Goal: Task Accomplishment & Management: Complete application form

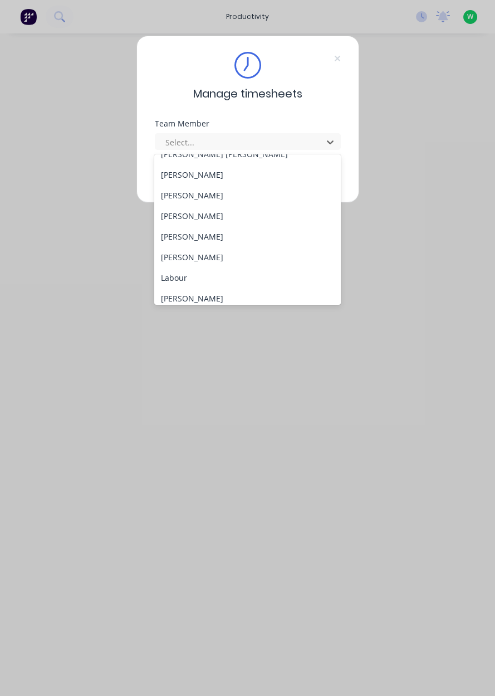
scroll to position [220, 0]
click at [201, 255] on div "[PERSON_NAME]" at bounding box center [247, 256] width 187 height 21
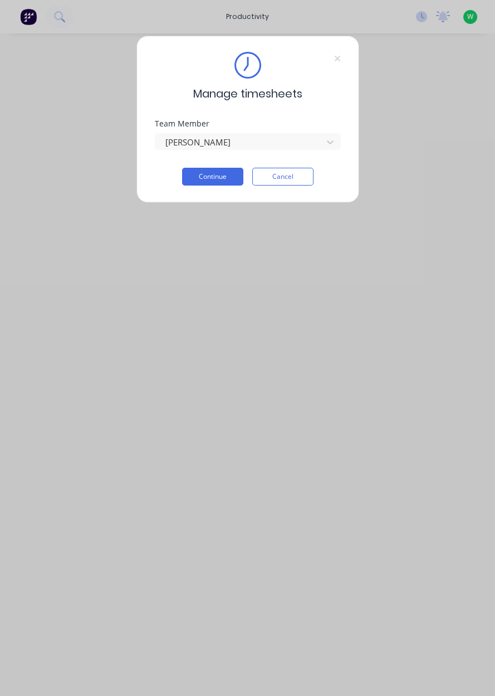
click at [204, 179] on button "Continue" at bounding box center [212, 177] width 61 height 18
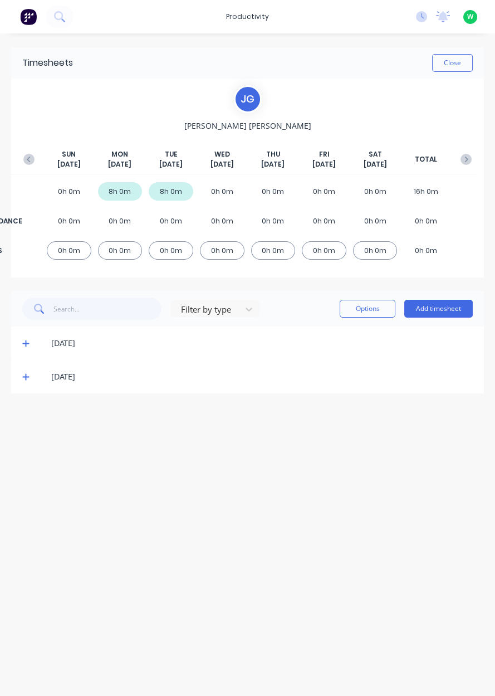
click at [450, 312] on button "Add timesheet" at bounding box center [439, 309] width 69 height 18
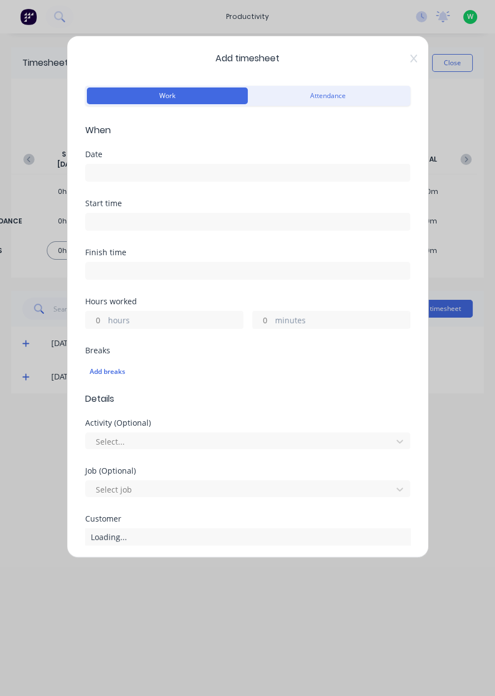
click at [123, 172] on input at bounding box center [248, 172] width 324 height 17
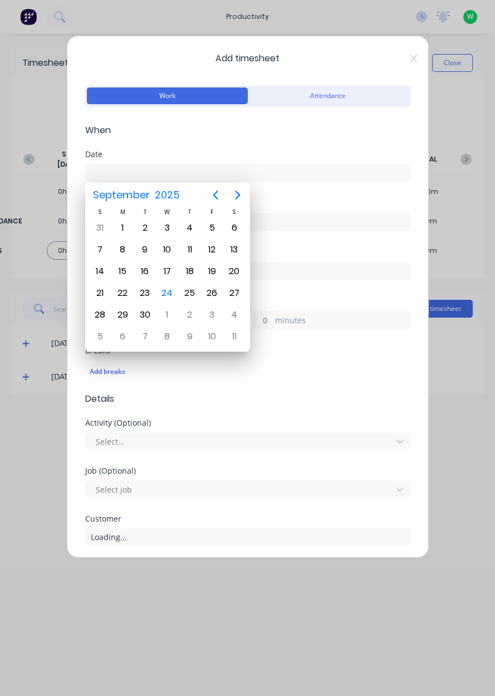
click at [167, 294] on div "24" at bounding box center [167, 293] width 17 height 17
type input "[DATE]"
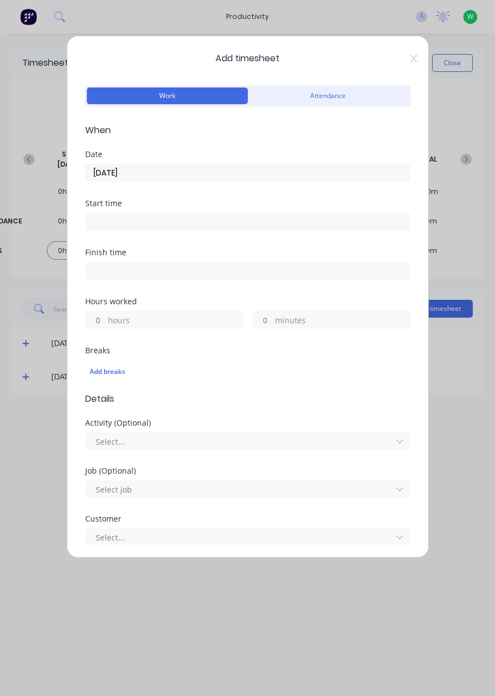
click at [151, 320] on label "hours" at bounding box center [175, 321] width 135 height 14
click at [105, 320] on input "hours" at bounding box center [96, 319] width 20 height 17
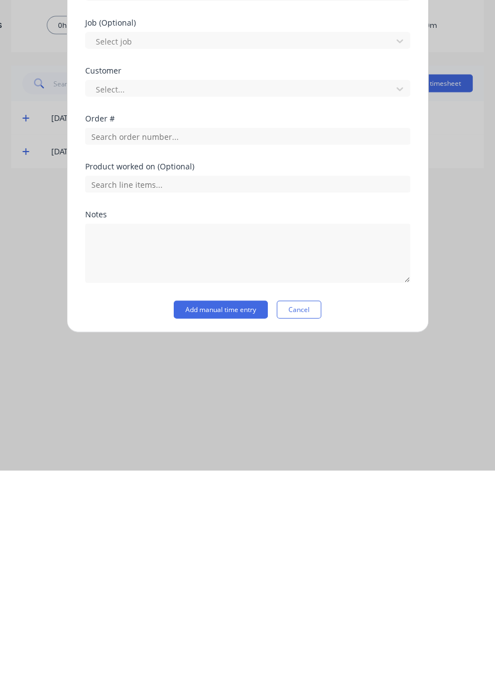
scroll to position [184, 0]
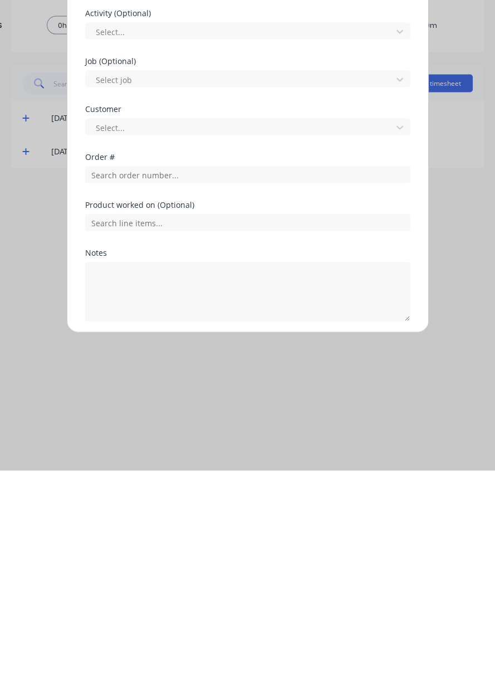
type input "8"
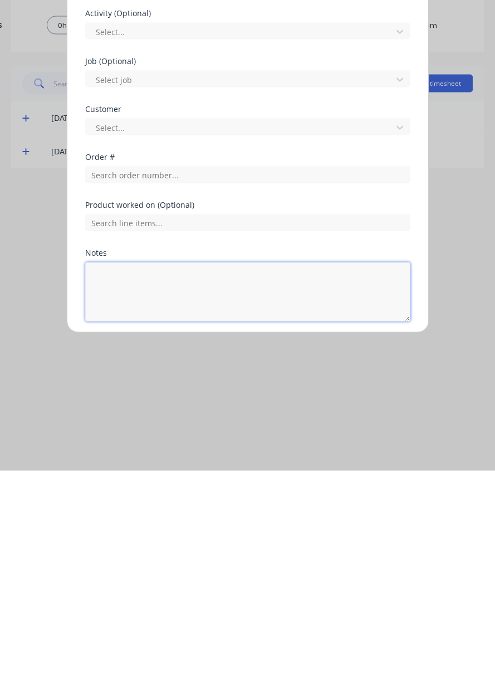
click at [184, 520] on textarea at bounding box center [247, 517] width 325 height 59
type textarea "Dendrobium deliveries, local pickup"
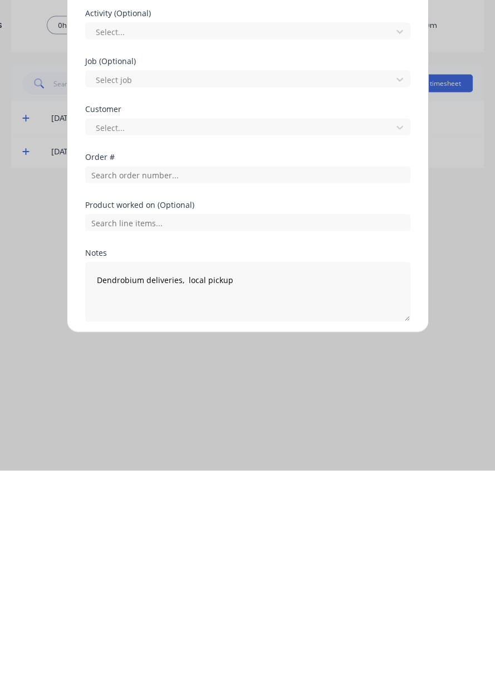
click at [231, 575] on button "Add manual time entry" at bounding box center [221, 573] width 94 height 18
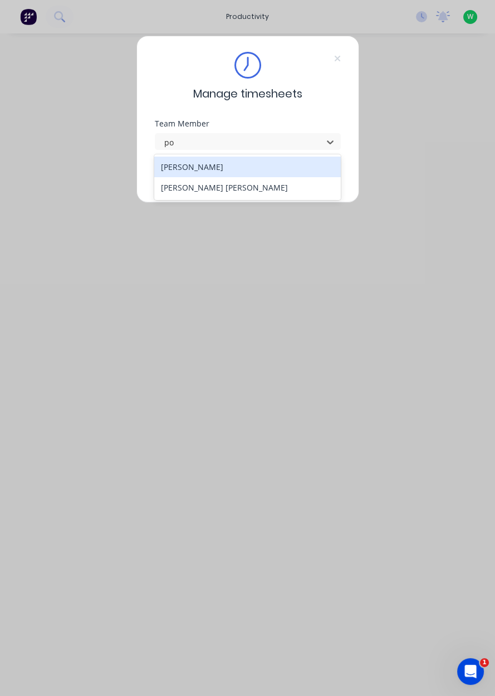
click at [207, 189] on div "[PERSON_NAME] [PERSON_NAME]" at bounding box center [247, 187] width 187 height 21
type input "po"
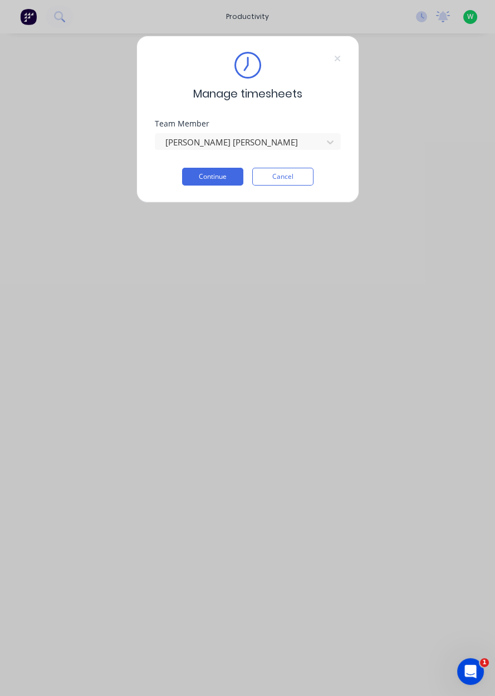
click at [215, 176] on button "Continue" at bounding box center [212, 177] width 61 height 18
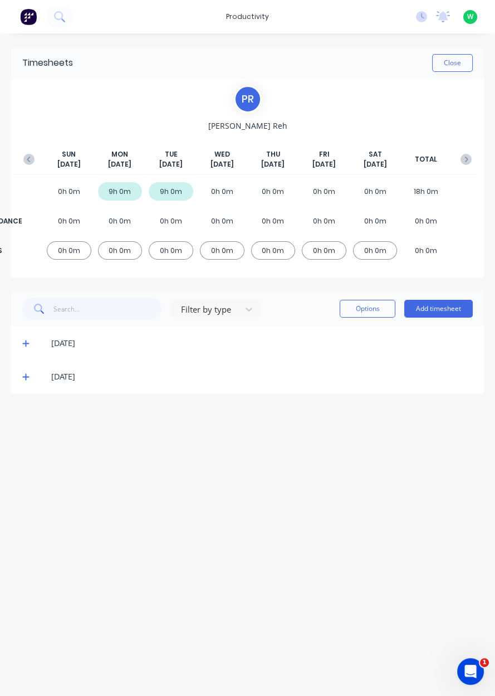
click at [452, 310] on button "Add timesheet" at bounding box center [439, 309] width 69 height 18
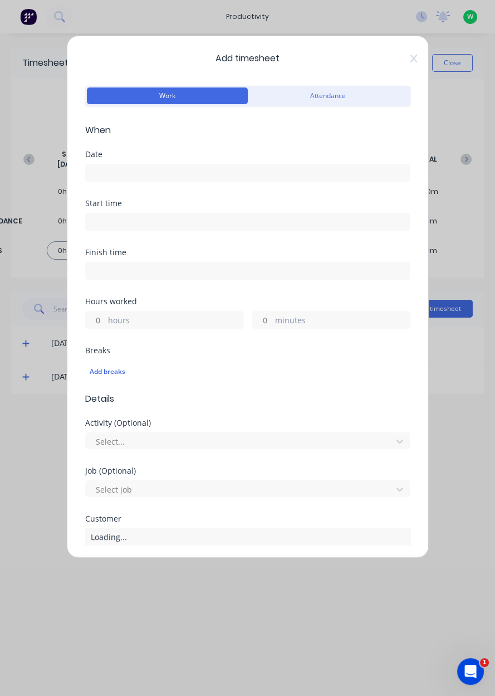
click at [235, 175] on input at bounding box center [248, 172] width 324 height 17
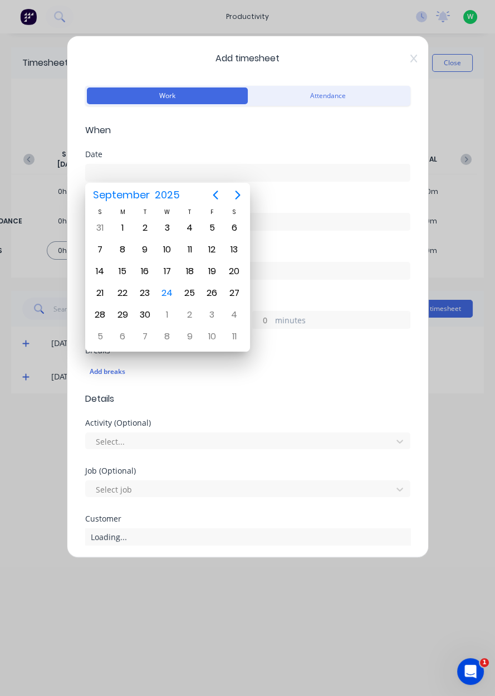
click at [170, 292] on div "24" at bounding box center [167, 293] width 17 height 17
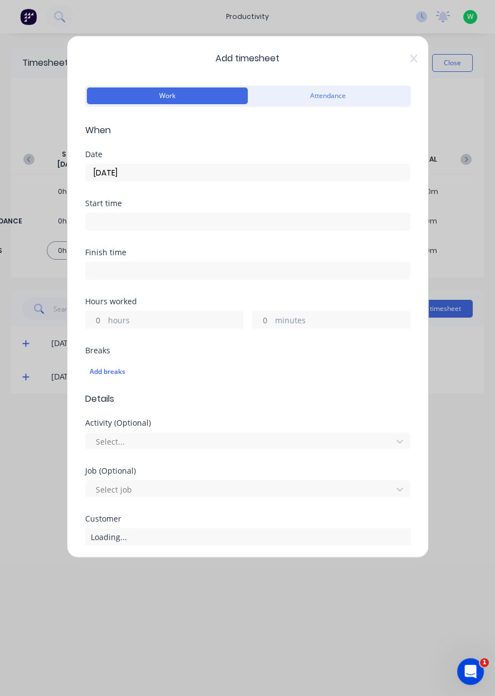
type input "[DATE]"
click at [184, 322] on label "hours" at bounding box center [175, 321] width 135 height 14
click at [105, 322] on input "hours" at bounding box center [96, 319] width 20 height 17
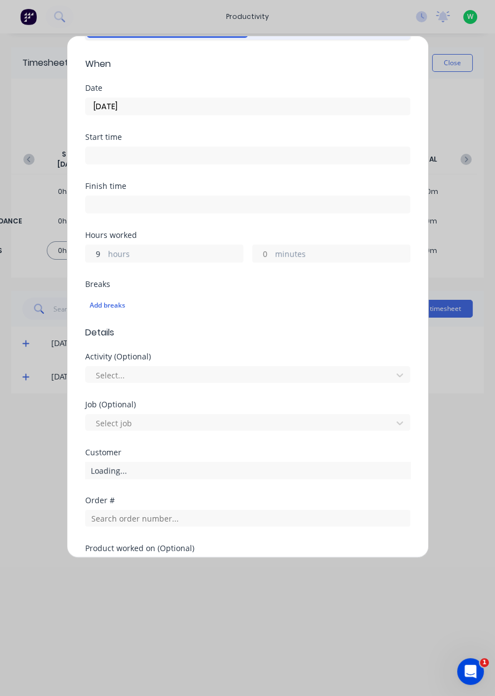
type input "9"
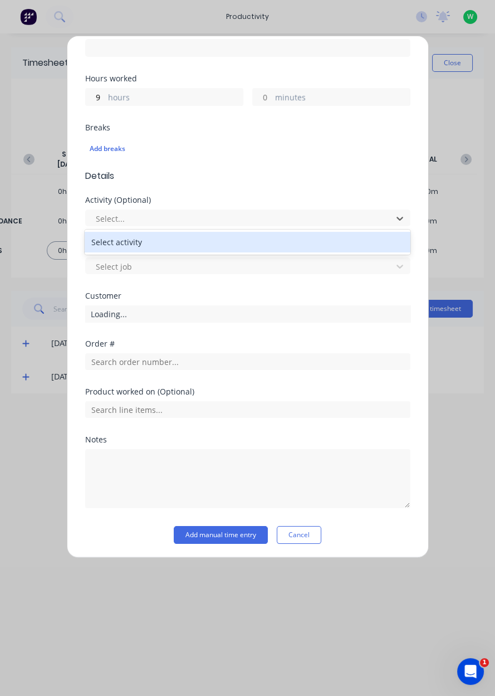
scroll to position [218, 0]
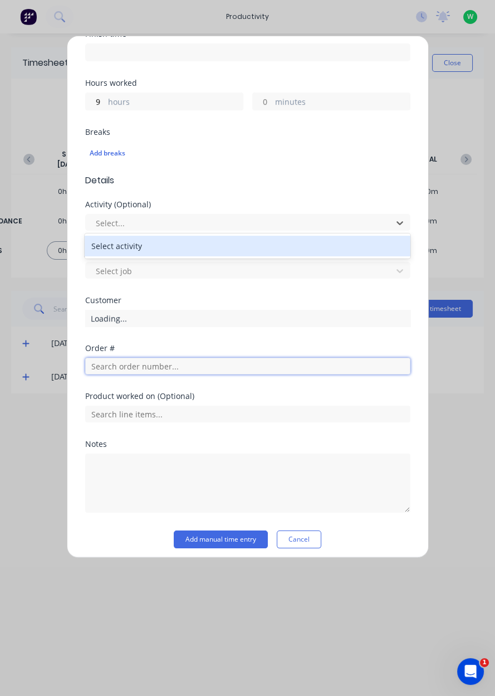
click at [264, 369] on input "text" at bounding box center [247, 366] width 325 height 17
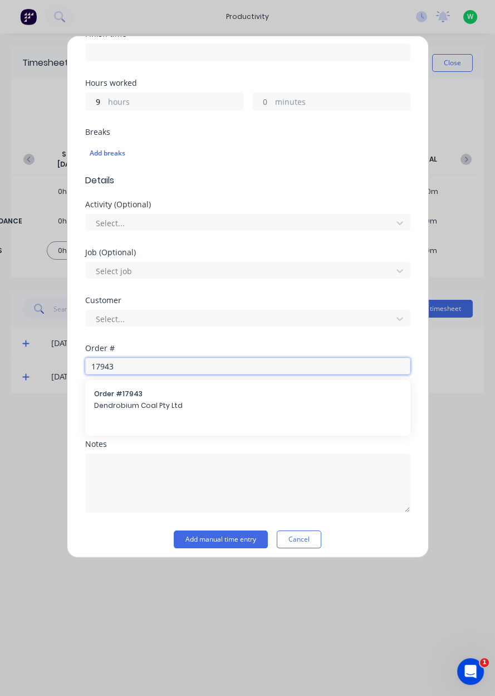
type input "17943"
click at [246, 411] on div "Order # 17943 Dendrobium Coal Pty Ltd" at bounding box center [248, 400] width 308 height 23
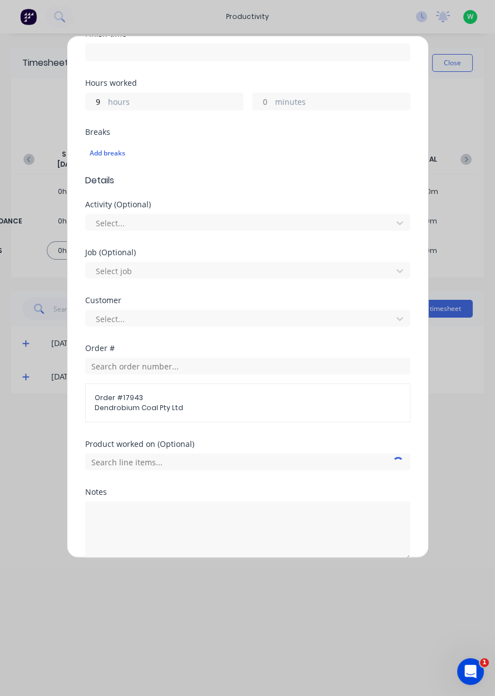
scroll to position [270, 0]
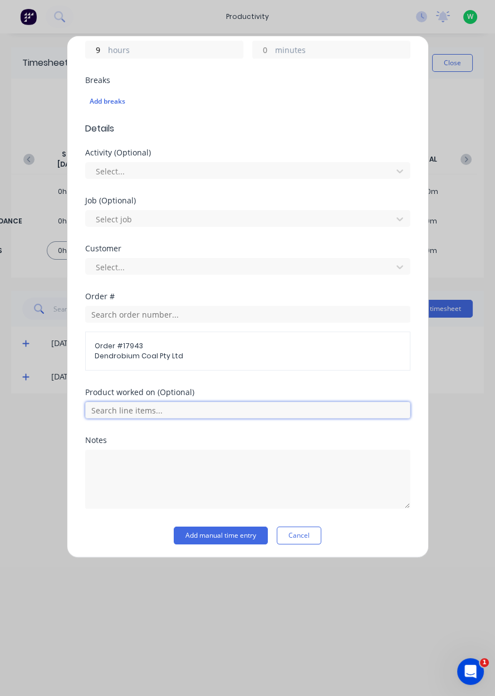
click at [357, 411] on input "text" at bounding box center [247, 410] width 325 height 17
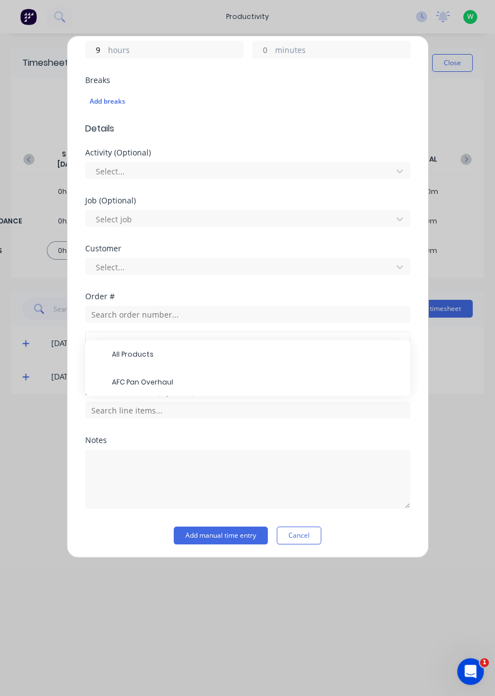
click at [194, 382] on span "AFC Pan Overhaul" at bounding box center [257, 382] width 290 height 10
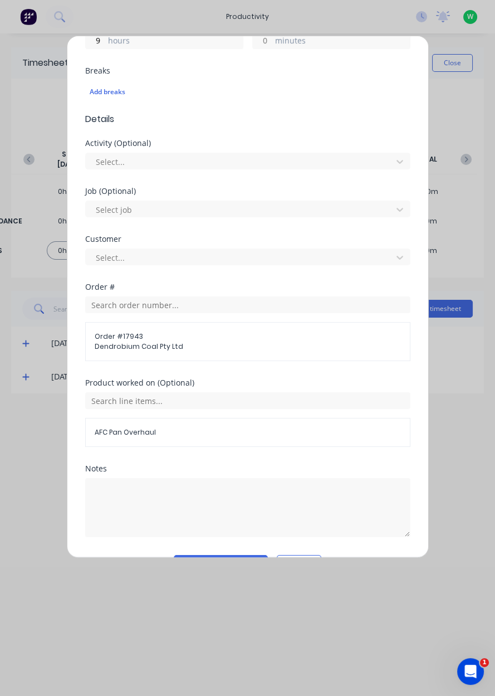
scroll to position [308, 0]
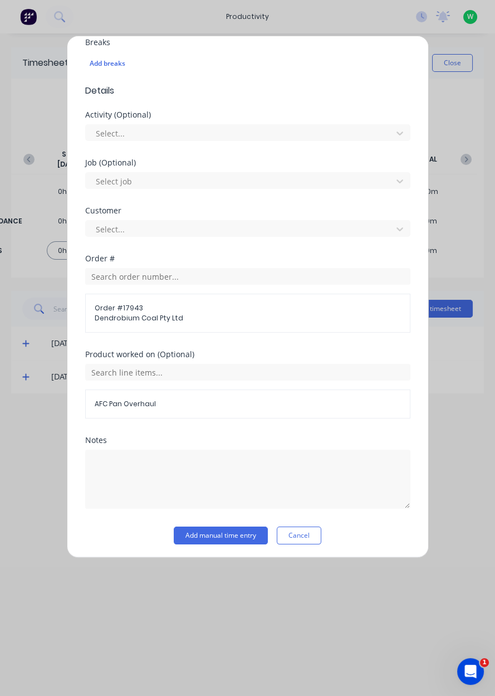
click at [235, 536] on button "Add manual time entry" at bounding box center [221, 536] width 94 height 18
